Goal: Obtain resource: Download file/media

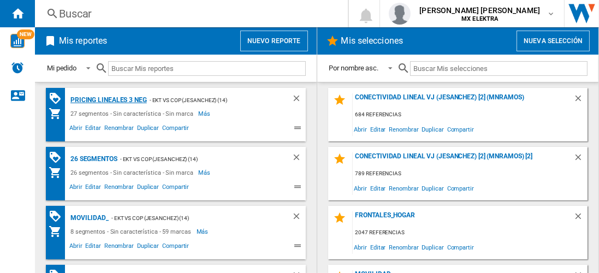
click at [107, 99] on div "Pricing lineales 3 neg" at bounding box center [107, 100] width 79 height 14
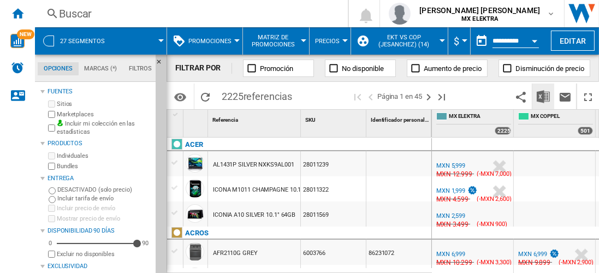
click at [543, 96] on img "Descargar en Excel" at bounding box center [542, 96] width 13 height 13
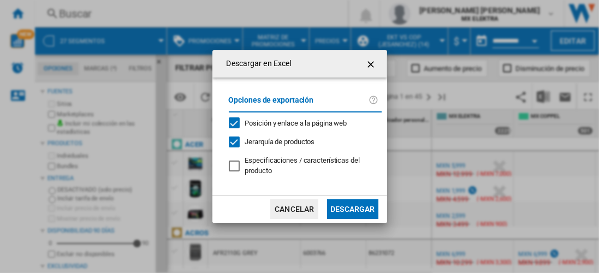
click at [352, 208] on button "Descargar" at bounding box center [352, 209] width 51 height 20
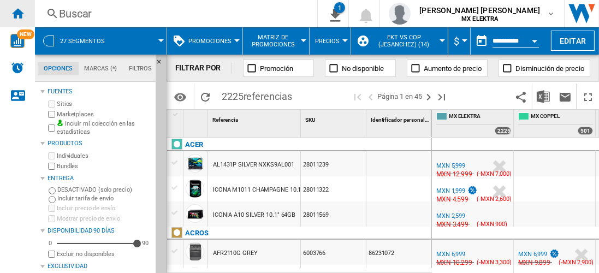
click at [17, 13] on ng-md-icon "Inicio" at bounding box center [17, 13] width 13 height 13
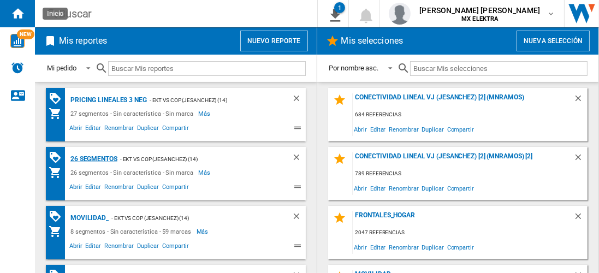
click at [94, 158] on div "26 segmentos" at bounding box center [93, 159] width 50 height 14
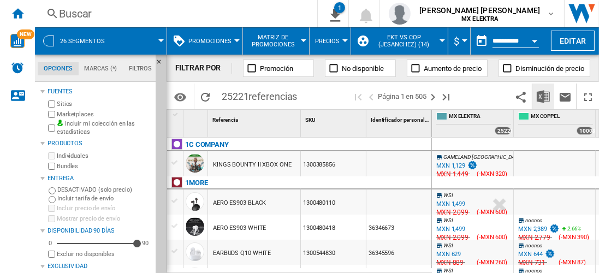
click at [543, 96] on img "Descargar en Excel" at bounding box center [542, 96] width 13 height 13
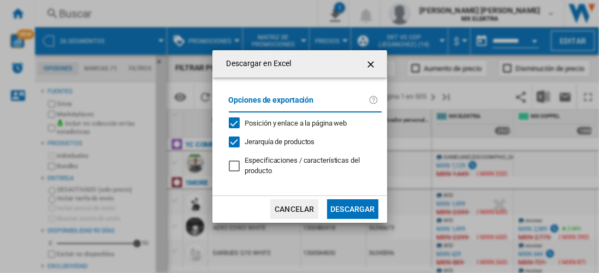
click at [352, 208] on button "Descargar" at bounding box center [352, 209] width 51 height 20
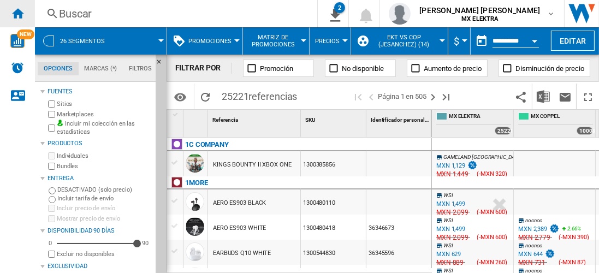
click at [17, 13] on ng-md-icon "Inicio" at bounding box center [17, 13] width 13 height 13
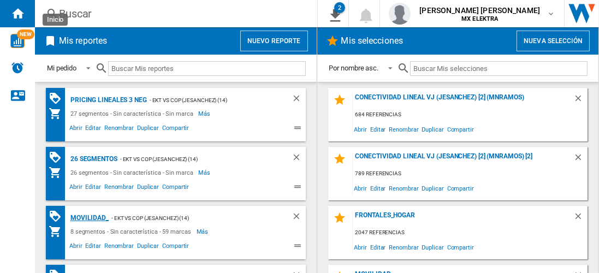
click at [87, 217] on div "MOVILIDAD_" at bounding box center [88, 218] width 41 height 14
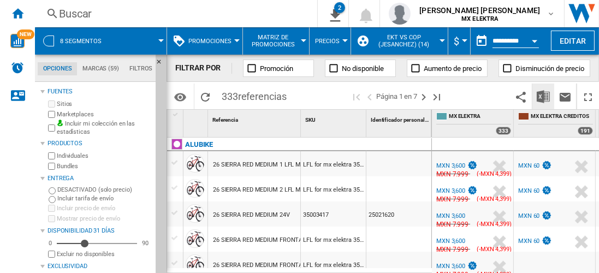
click at [543, 96] on img "Descargar en Excel" at bounding box center [542, 96] width 13 height 13
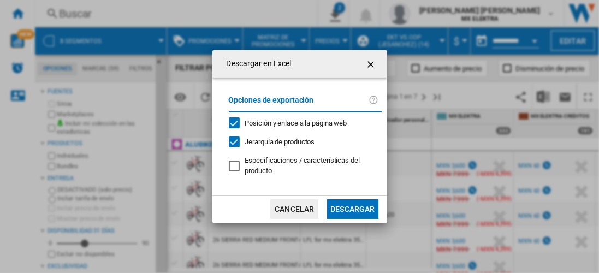
click at [352, 208] on button "Descargar" at bounding box center [352, 209] width 51 height 20
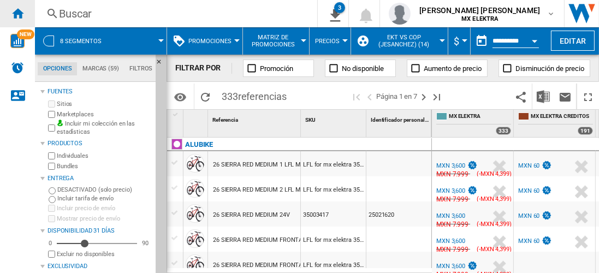
click at [17, 13] on ng-md-icon "Inicio" at bounding box center [17, 13] width 13 height 13
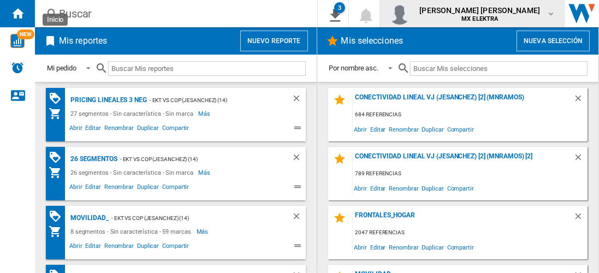
click at [489, 13] on span "[PERSON_NAME] [PERSON_NAME]" at bounding box center [479, 10] width 121 height 11
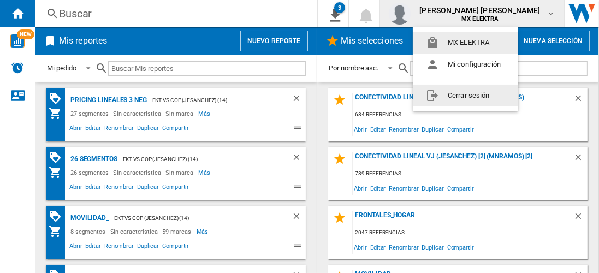
click at [467, 95] on button "Cerrar sesión" at bounding box center [465, 96] width 105 height 22
